Goal: Task Accomplishment & Management: Complete application form

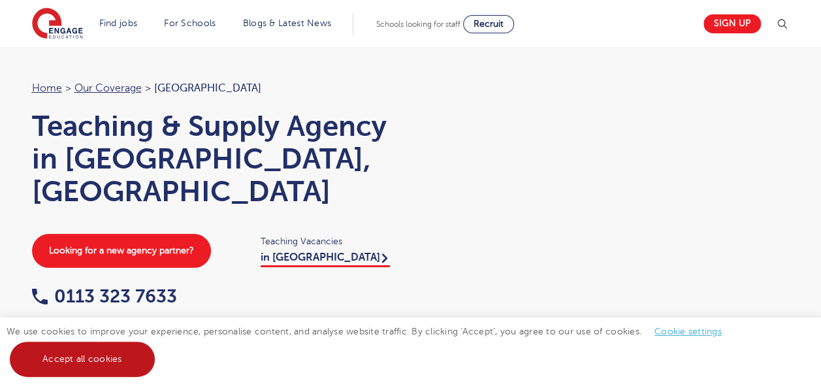
click at [138, 352] on link "Accept all cookies" at bounding box center [82, 359] width 145 height 35
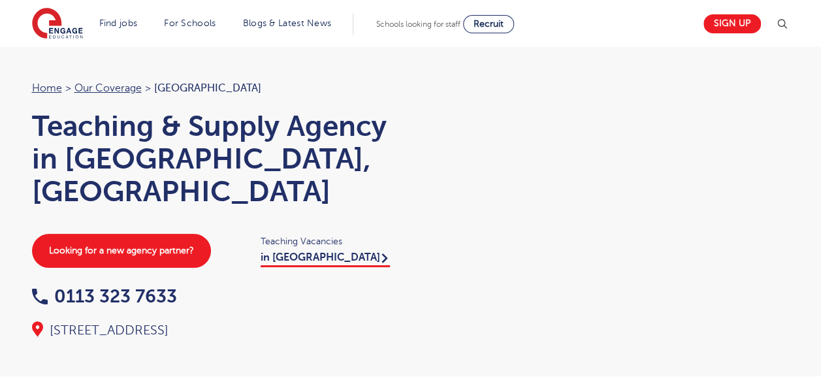
scroll to position [196, 0]
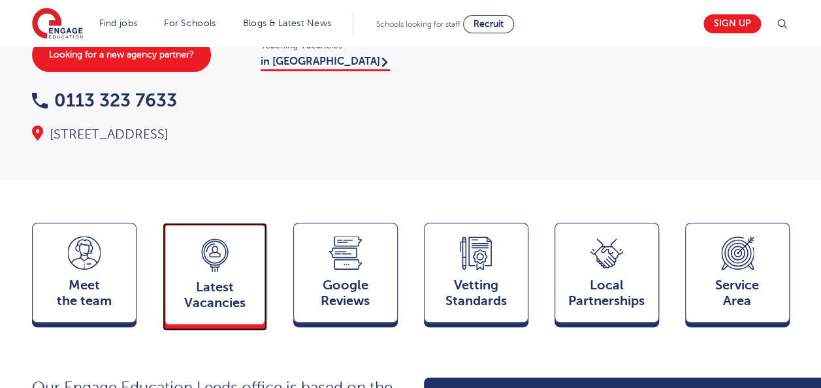
click at [230, 238] on icon at bounding box center [215, 254] width 33 height 33
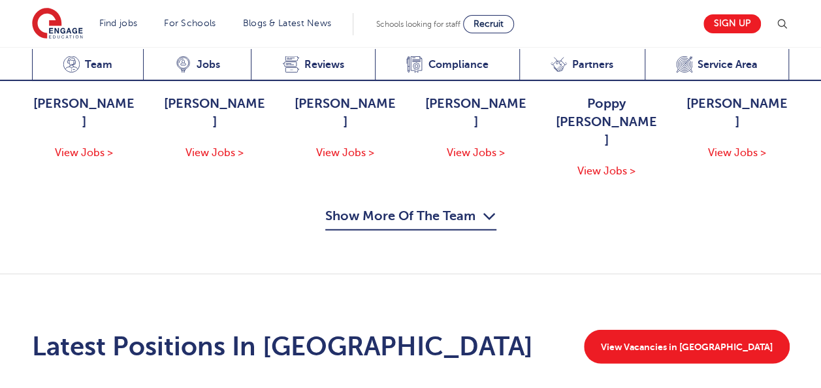
scroll to position [1490, 0]
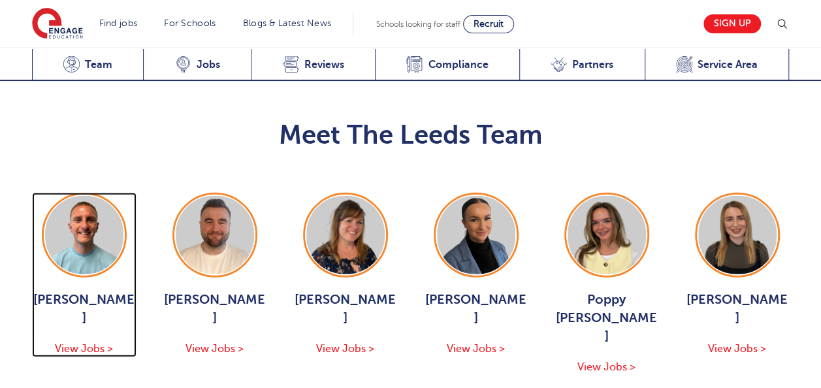
click at [84, 343] on span "View Jobs >" at bounding box center [84, 349] width 58 height 12
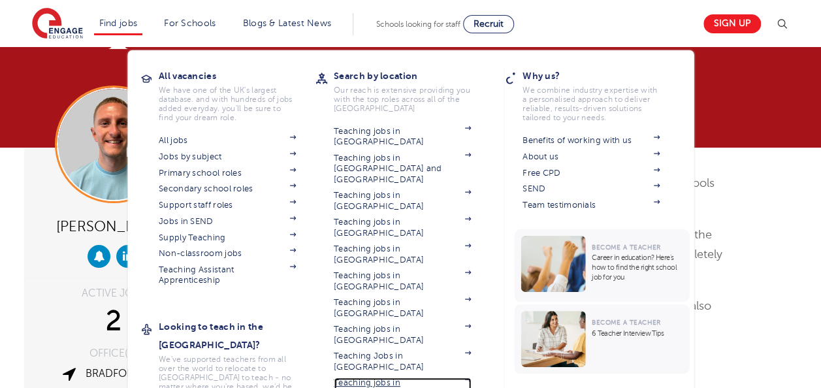
click at [370, 377] on link "Teaching jobs in [GEOGRAPHIC_DATA]" at bounding box center [402, 388] width 137 height 22
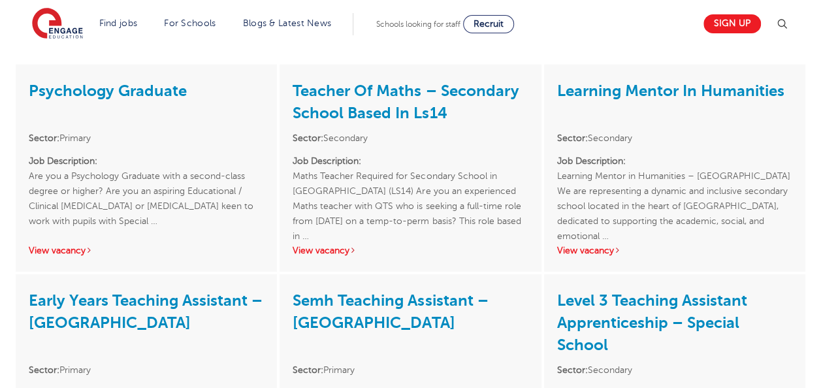
scroll to position [1829, 0]
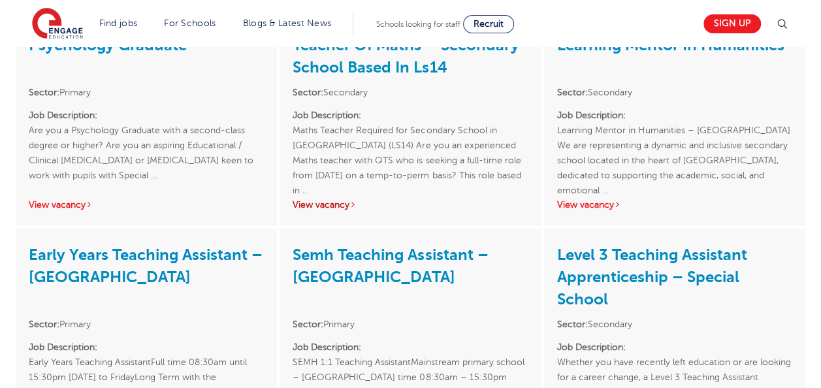
click at [321, 200] on link "View vacancy" at bounding box center [325, 205] width 64 height 10
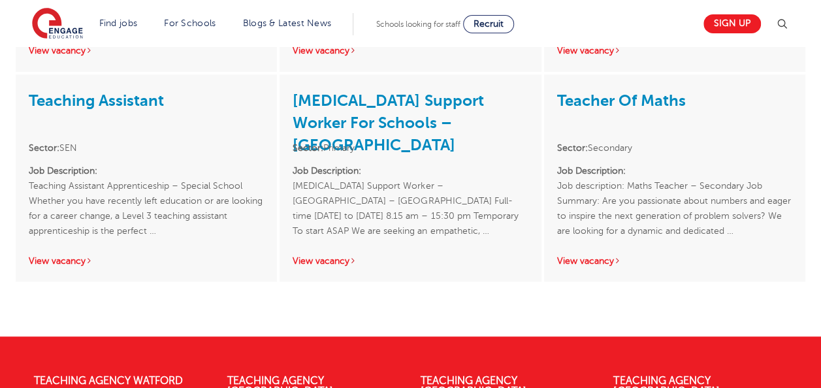
scroll to position [2808, 0]
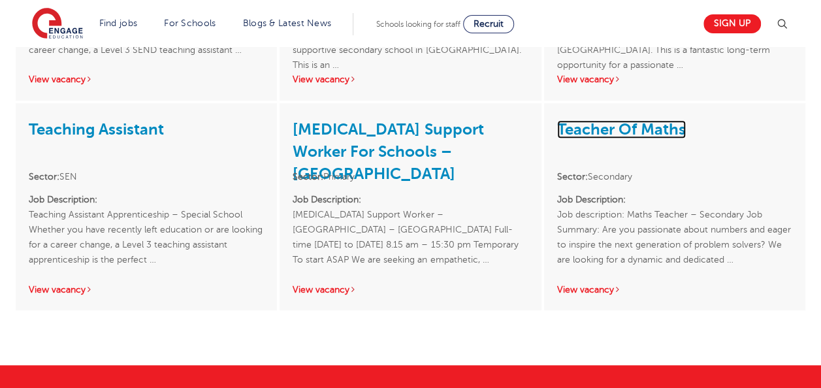
click at [583, 120] on link "Teacher Of Maths" at bounding box center [621, 129] width 129 height 18
